Goal: Information Seeking & Learning: Learn about a topic

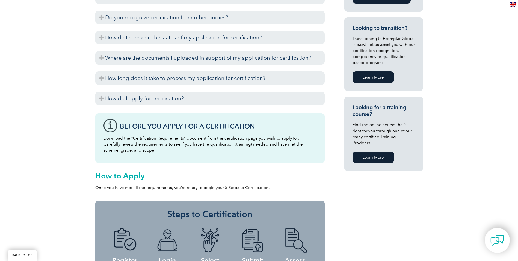
scroll to position [328, 0]
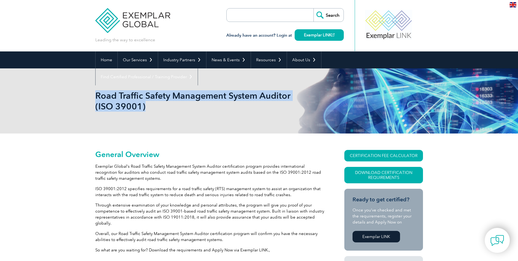
drag, startPoint x: 95, startPoint y: 95, endPoint x: 97, endPoint y: 97, distance: 3.3
click at [97, 97] on div "Road Traffic Safety Management System Auditor (ISO 39001)" at bounding box center [259, 100] width 518 height 65
copy h1 "Road Traffic Safety Management System Auditor (ISO 39001)"
click at [157, 108] on h1 "Road Traffic Safety Management System Auditor (ISO 39001)" at bounding box center [200, 100] width 210 height 21
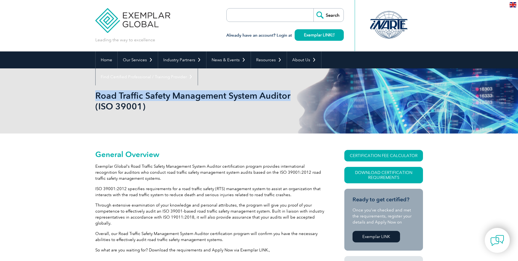
drag, startPoint x: 96, startPoint y: 95, endPoint x: 290, endPoint y: 100, distance: 194.0
click at [290, 100] on h1 "Road Traffic Safety Management System Auditor (ISO 39001)" at bounding box center [200, 100] width 210 height 21
copy h1 "Road Traffic Safety Management System Auditor"
